Goal: Book appointment/travel/reservation

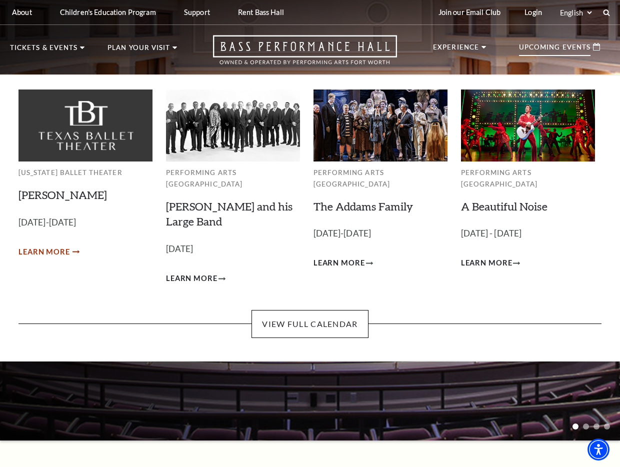
click at [56, 253] on span "Learn More" at bounding box center [45, 252] width 52 height 13
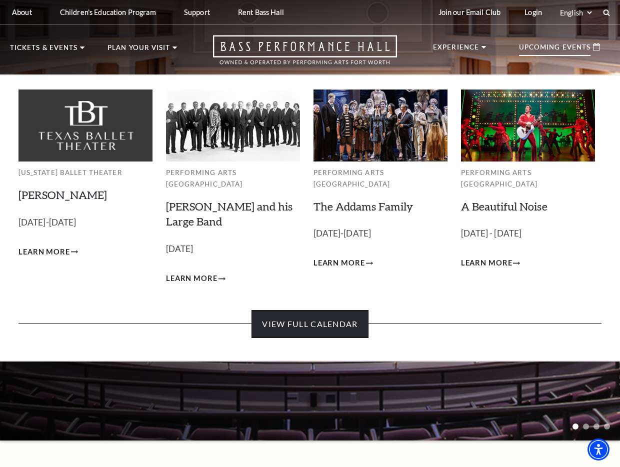
click at [313, 323] on link "View Full Calendar" at bounding box center [310, 324] width 117 height 28
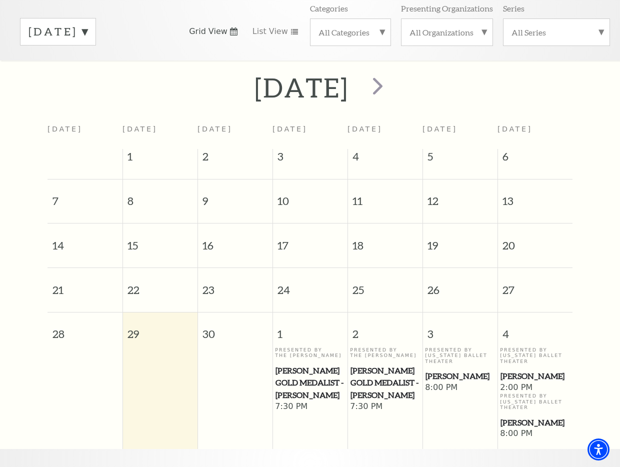
scroll to position [140, 0]
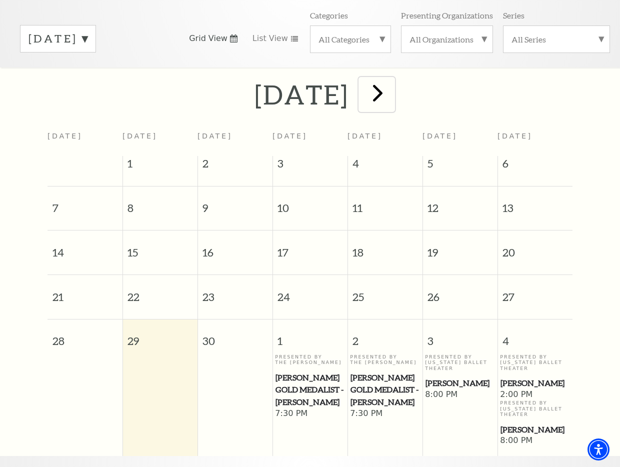
click at [392, 88] on span "next" at bounding box center [378, 93] width 29 height 29
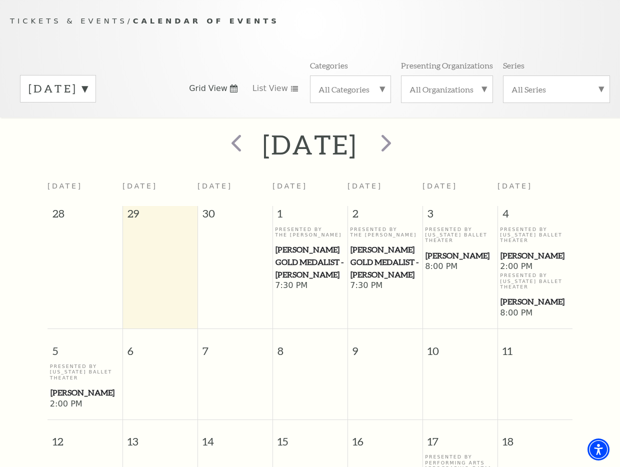
scroll to position [84, 0]
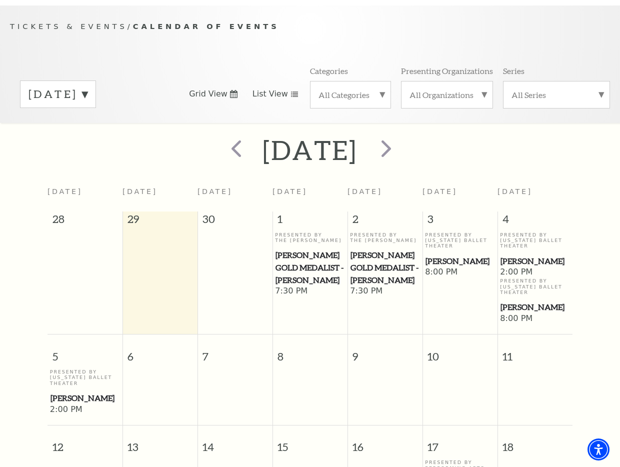
click at [292, 92] on use at bounding box center [294, 95] width 7 height 6
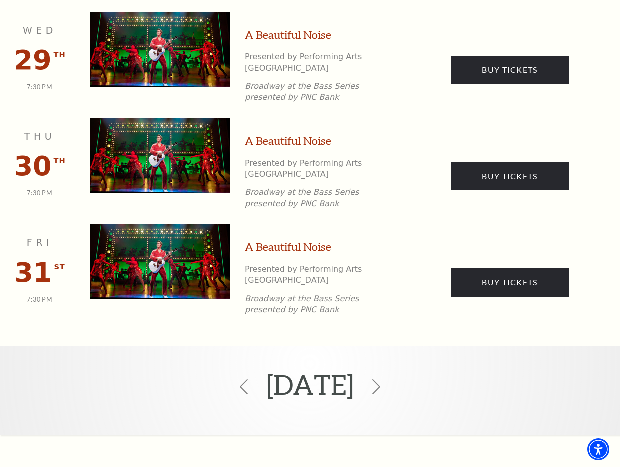
scroll to position [1708, 0]
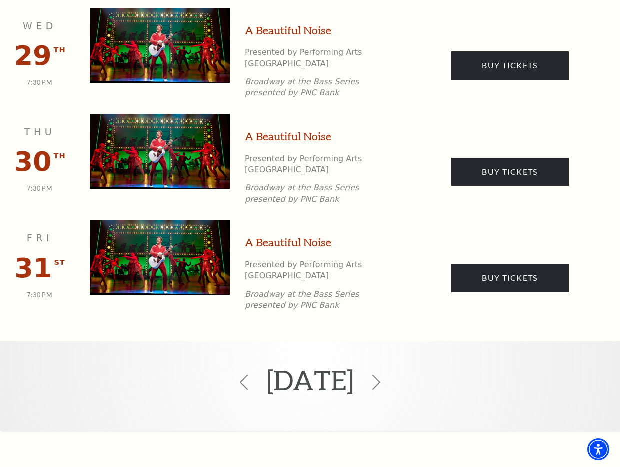
click at [384, 375] on icon at bounding box center [376, 382] width 15 height 15
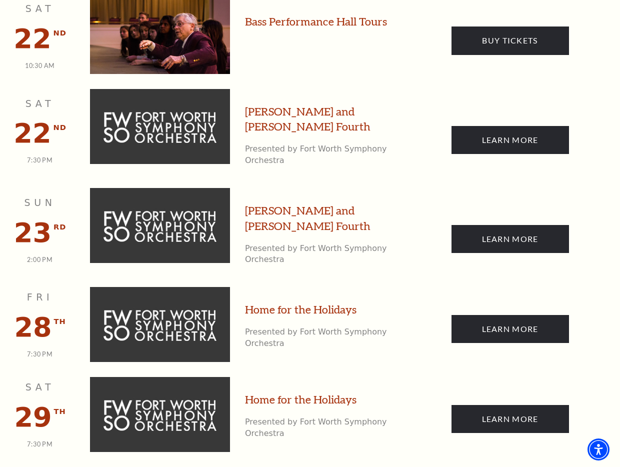
scroll to position [2178, 0]
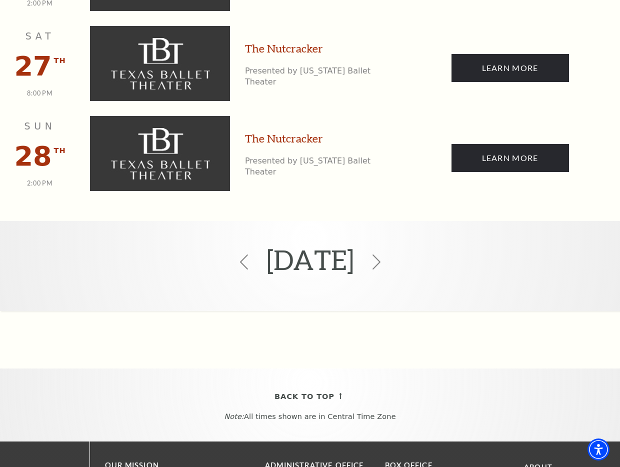
scroll to position [2695, 0]
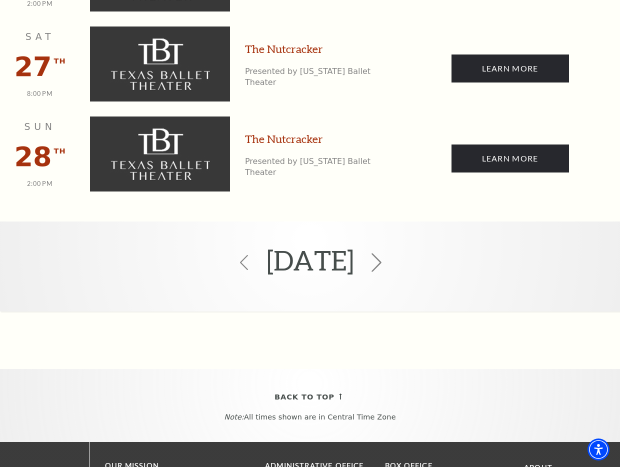
click at [386, 254] on icon at bounding box center [376, 263] width 19 height 19
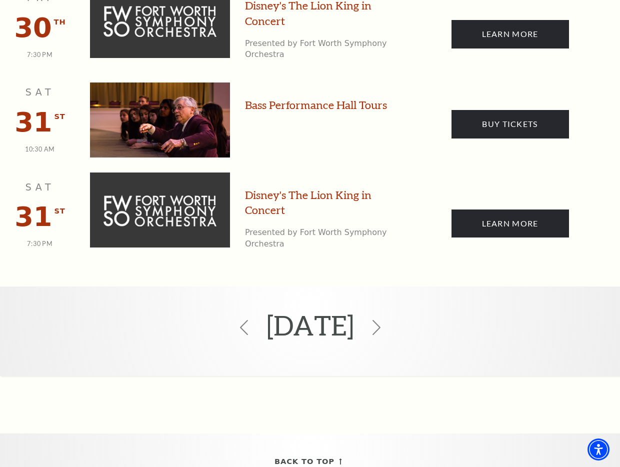
scroll to position [1363, 0]
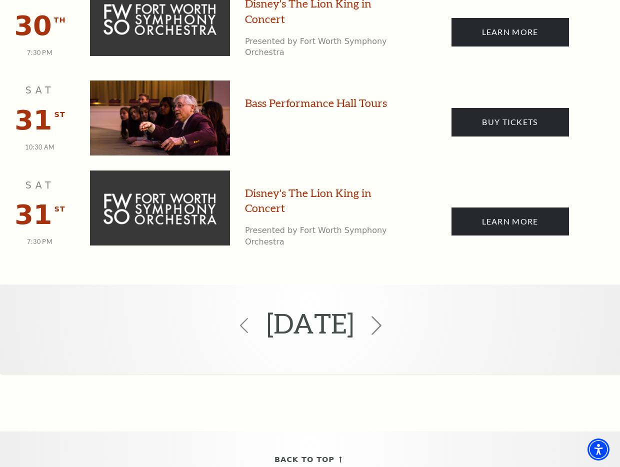
click at [386, 316] on icon at bounding box center [376, 325] width 19 height 19
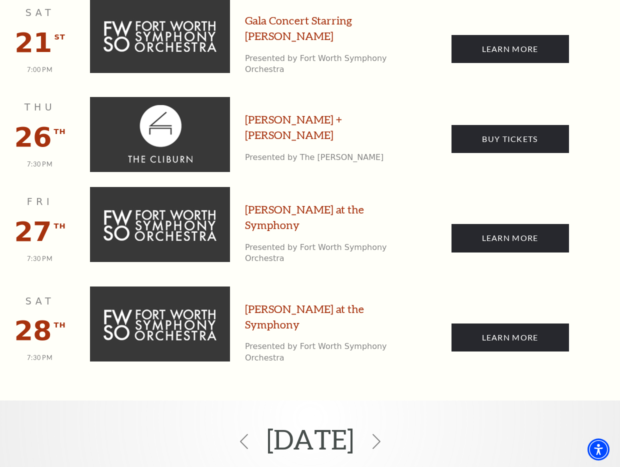
scroll to position [1179, 0]
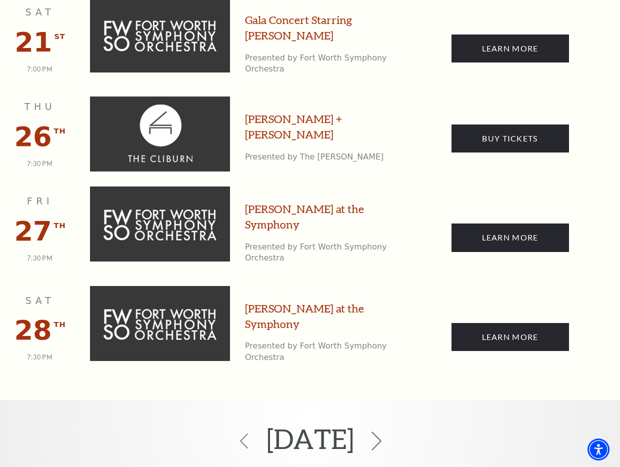
click at [386, 432] on icon at bounding box center [376, 441] width 19 height 19
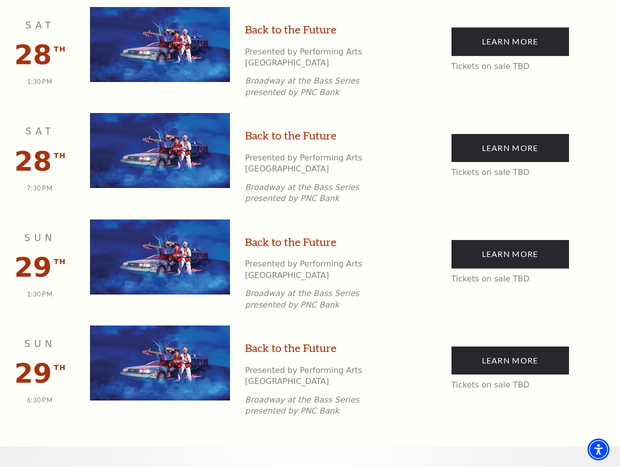
scroll to position [1791, 0]
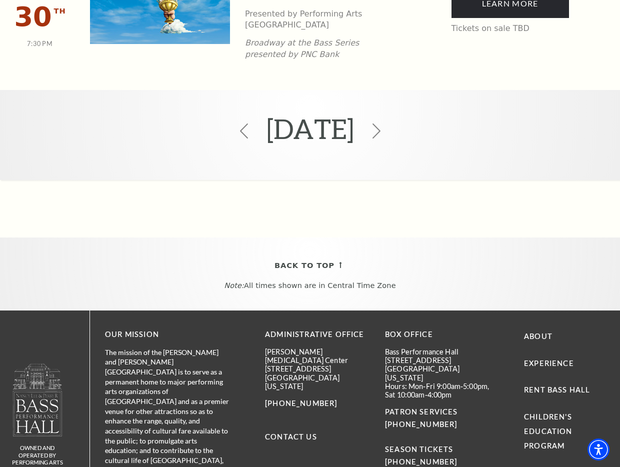
scroll to position [2110, 0]
